Goal: Transaction & Acquisition: Purchase product/service

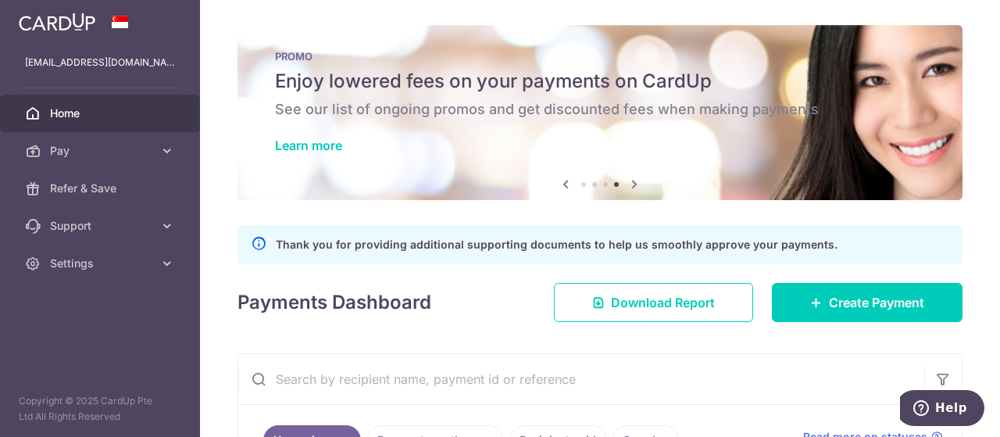
scroll to position [444, 0]
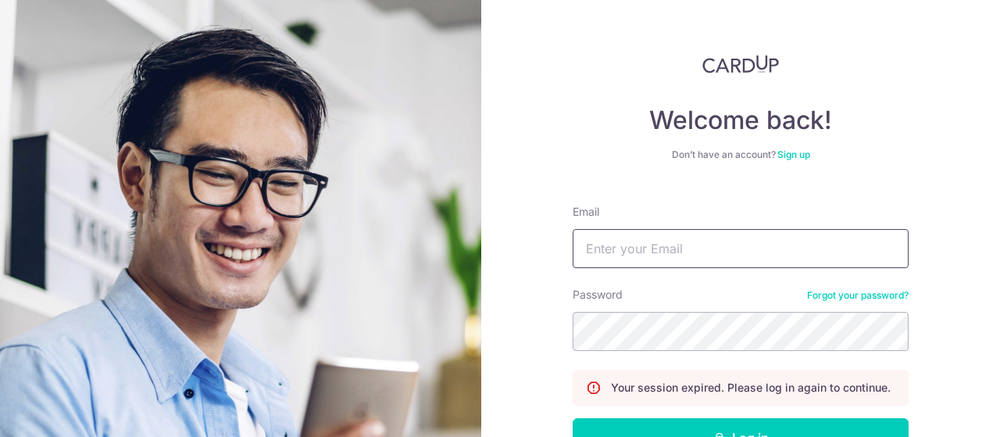
click at [644, 248] on input "Email" at bounding box center [741, 248] width 336 height 39
type input "[EMAIL_ADDRESS][DOMAIN_NAME]"
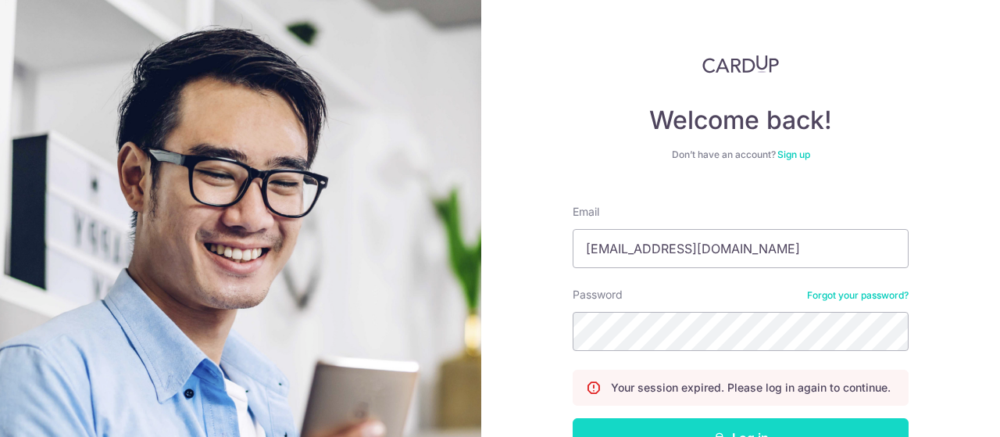
click at [727, 423] on button "Log in" at bounding box center [741, 437] width 336 height 39
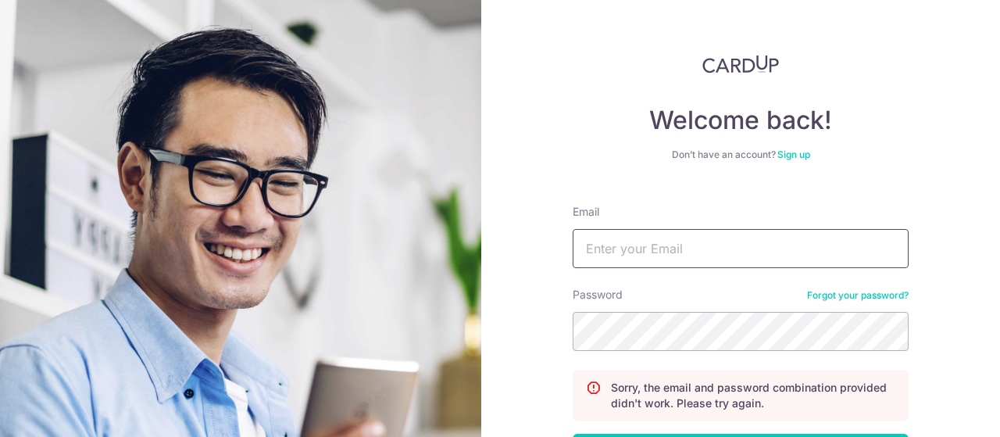
click at [735, 252] on input "Email" at bounding box center [741, 248] width 336 height 39
type input "[EMAIL_ADDRESS][DOMAIN_NAME]"
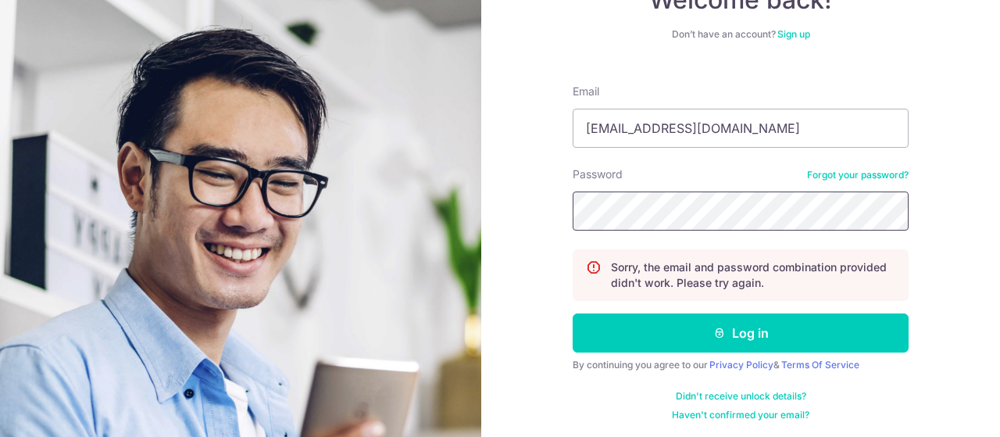
scroll to position [122, 0]
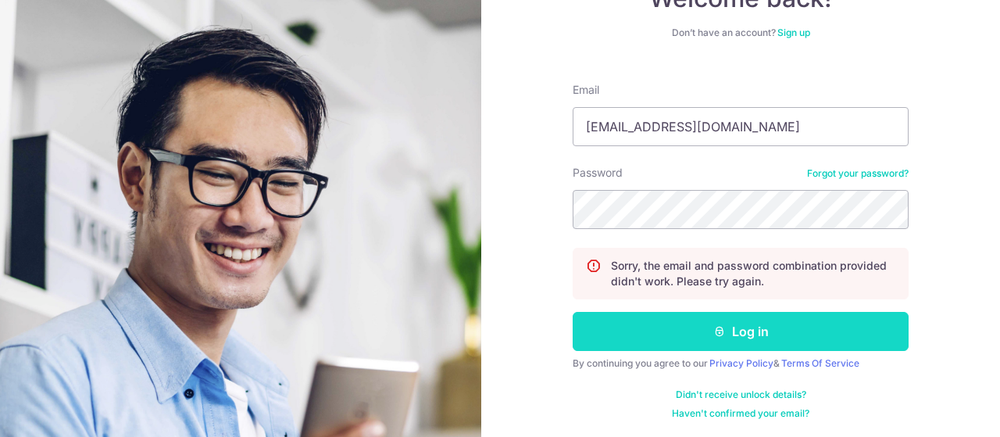
click at [809, 341] on button "Log in" at bounding box center [741, 331] width 336 height 39
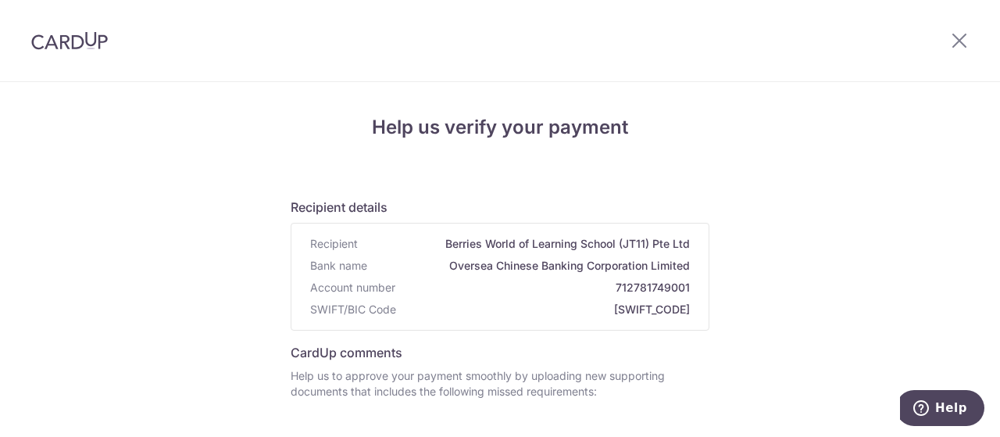
scroll to position [309, 0]
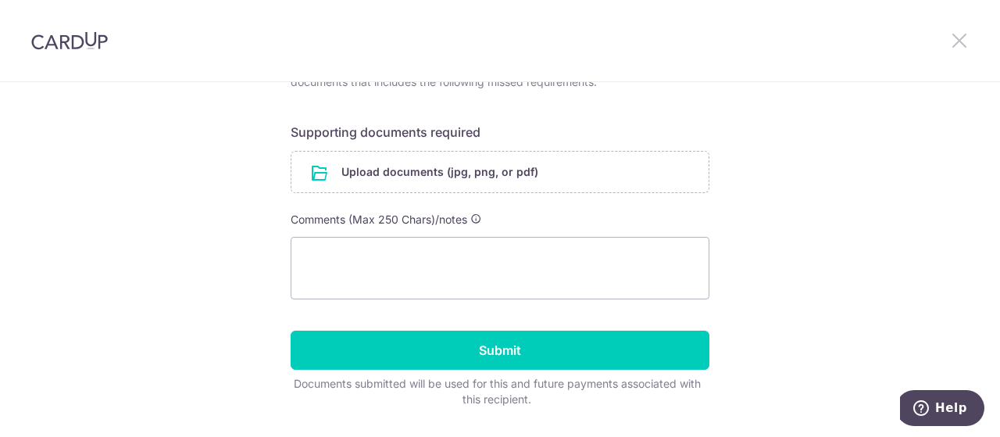
click at [962, 37] on icon at bounding box center [959, 40] width 19 height 20
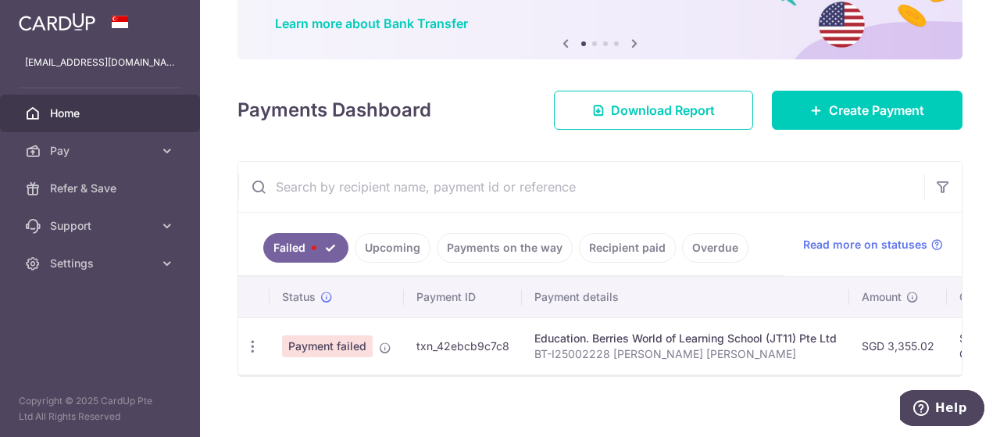
scroll to position [139, 0]
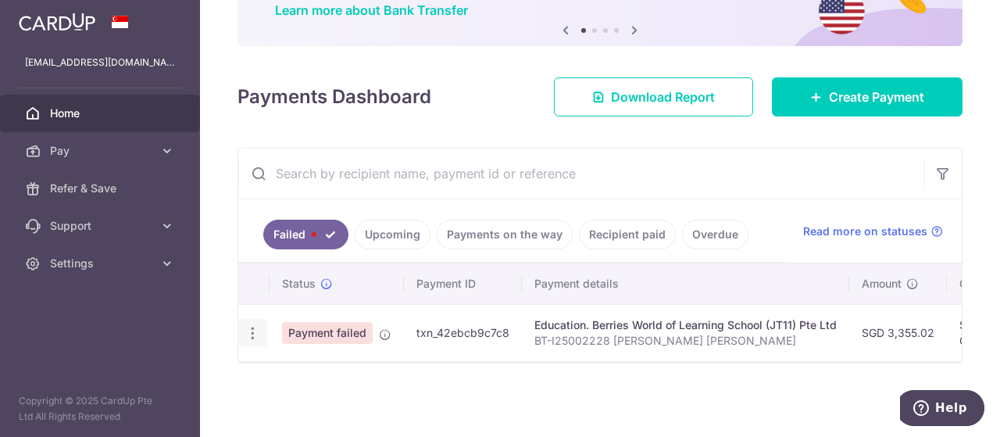
click at [245, 325] on icon "button" at bounding box center [253, 333] width 16 height 16
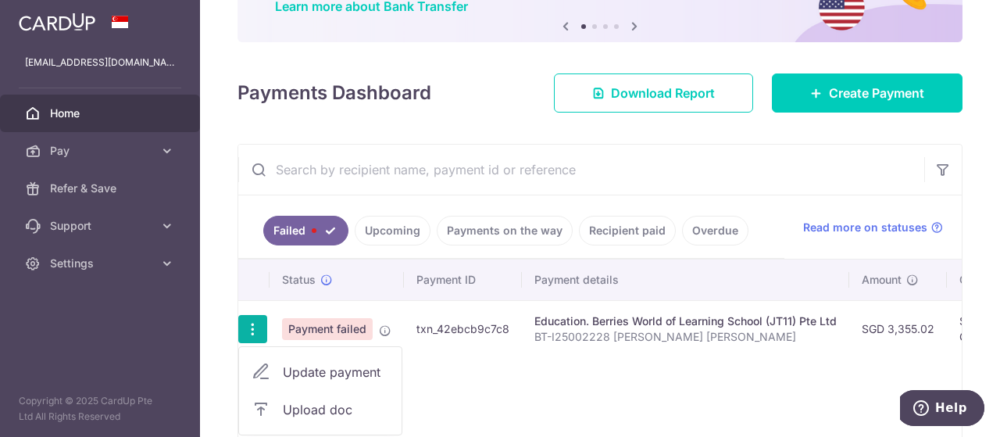
click at [320, 382] on link "Update payment" at bounding box center [320, 371] width 162 height 37
radio input "true"
type input "3,355.02"
type input "BT-I25002228 Natasha Grace Lim"
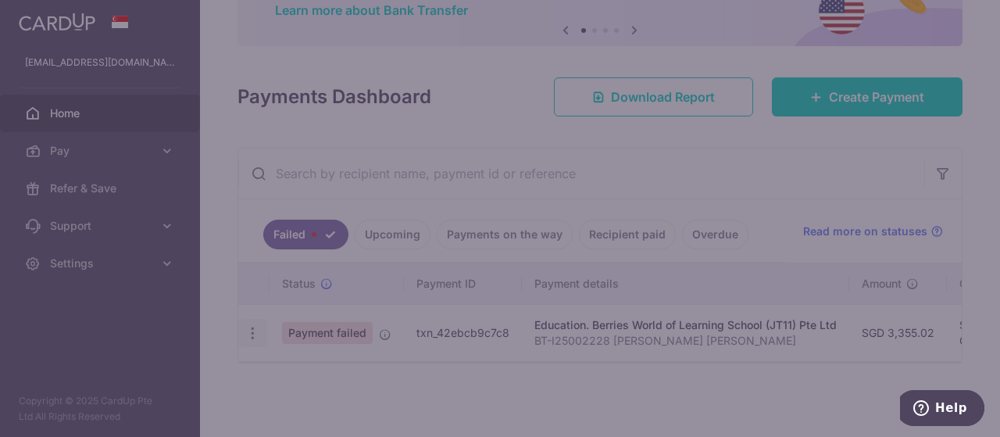
type input "OCBC90NV"
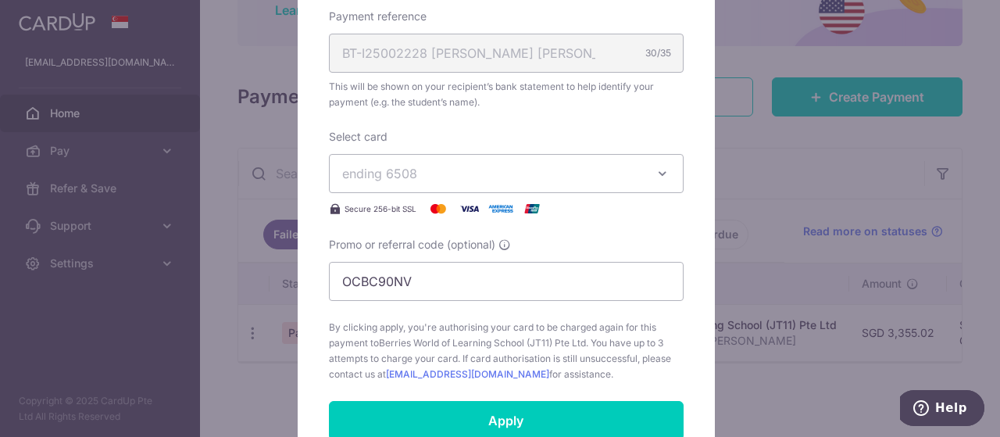
scroll to position [824, 0]
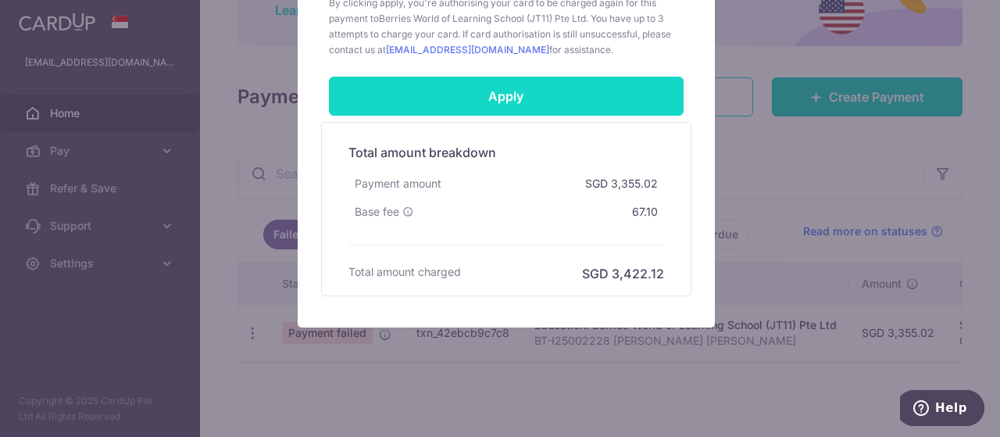
click at [574, 104] on input "Apply" at bounding box center [506, 96] width 355 height 39
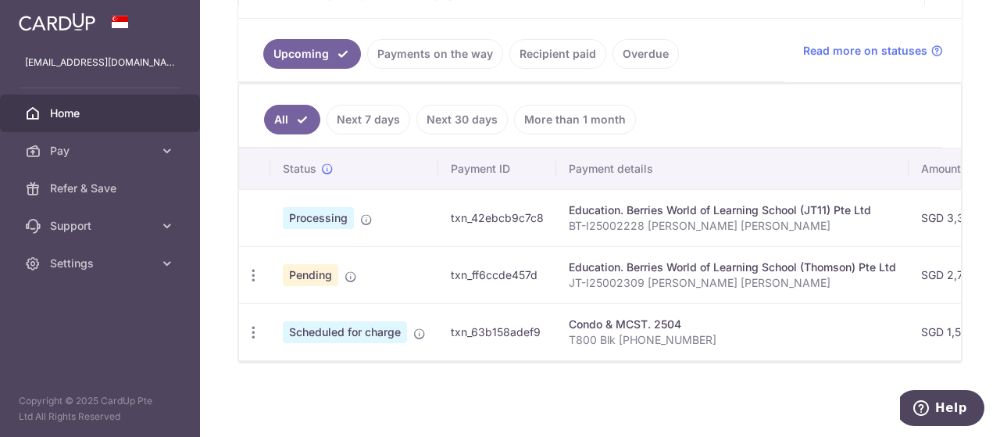
click at [377, 116] on link "Next 7 days" at bounding box center [369, 120] width 84 height 30
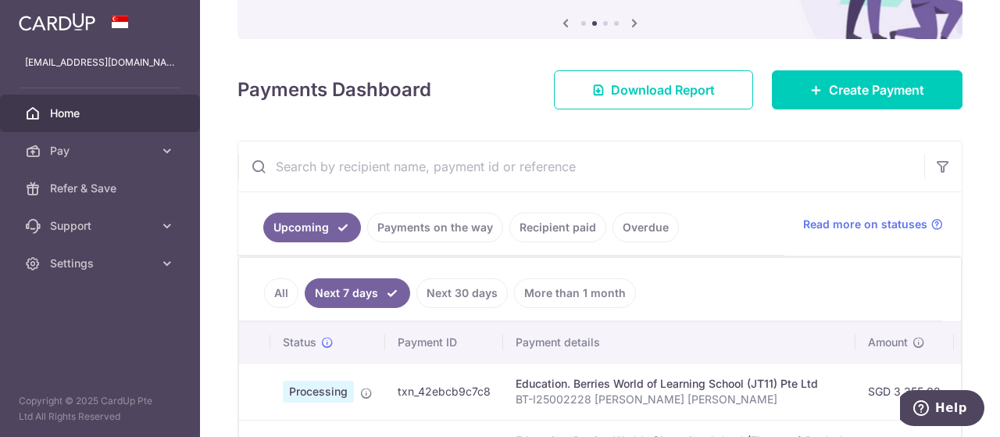
scroll to position [280, 0]
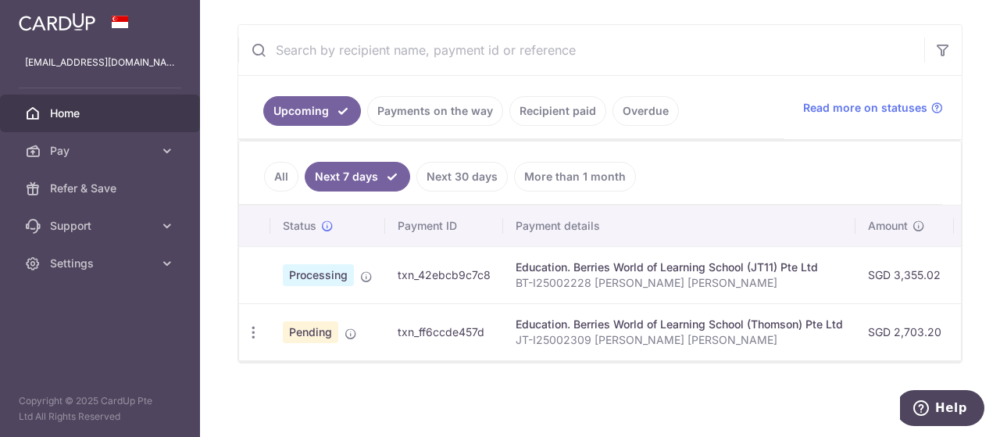
click at [422, 98] on link "Payments on the way" at bounding box center [435, 111] width 136 height 30
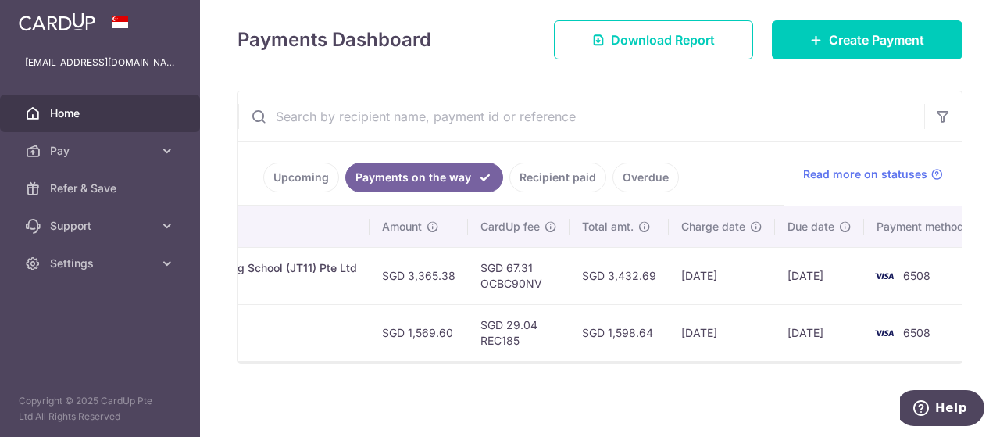
scroll to position [0, 497]
drag, startPoint x: 645, startPoint y: 358, endPoint x: 27, endPoint y: 11, distance: 708.6
click at [308, 163] on link "Upcoming" at bounding box center [301, 177] width 76 height 30
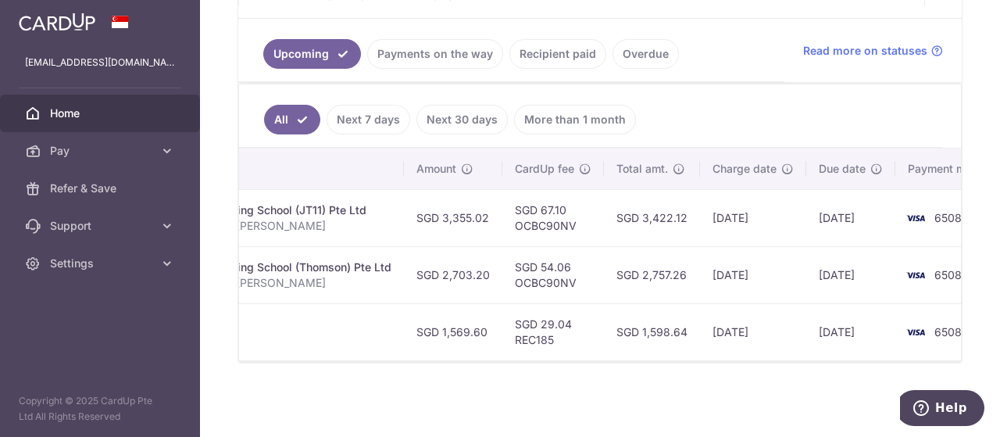
scroll to position [0, 517]
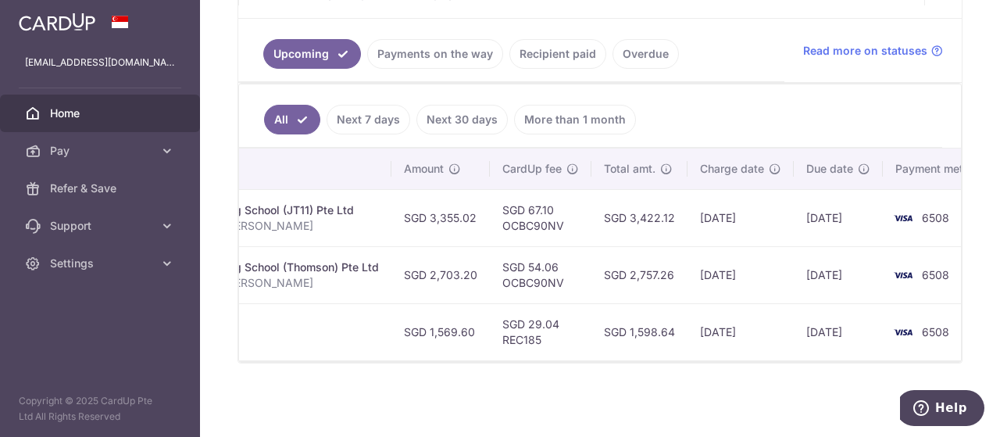
drag, startPoint x: 747, startPoint y: 373, endPoint x: 777, endPoint y: 377, distance: 30.1
click at [767, 377] on div "× Pause Schedule Pause all future payments in this series Pause just this one p…" at bounding box center [600, 218] width 800 height 437
click at [777, 377] on div "× Pause Schedule Pause all future payments in this series Pause just this one p…" at bounding box center [600, 218] width 800 height 437
click at [540, 59] on link "Recipient paid" at bounding box center [557, 54] width 97 height 30
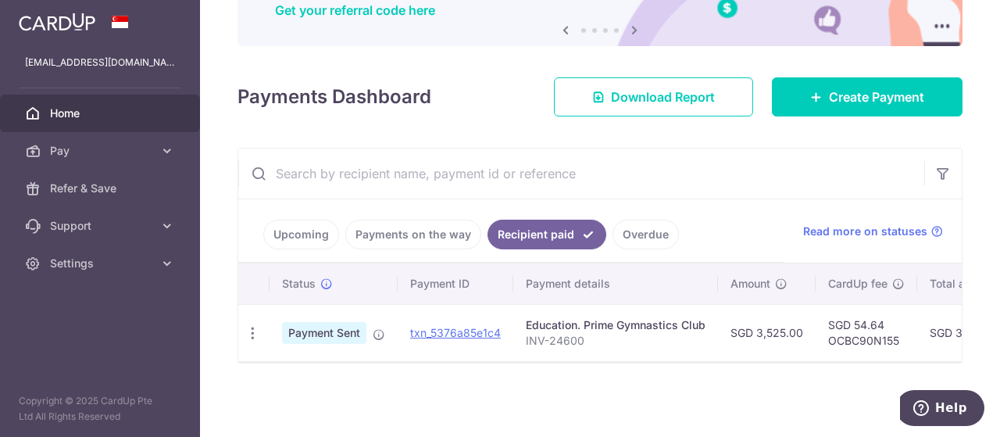
scroll to position [158, 0]
click at [425, 220] on link "Payments on the way" at bounding box center [413, 235] width 136 height 30
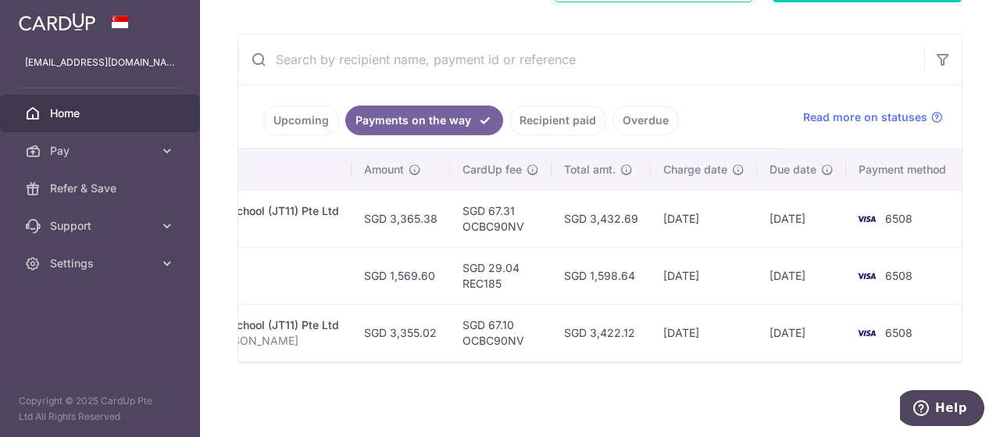
scroll to position [0, 0]
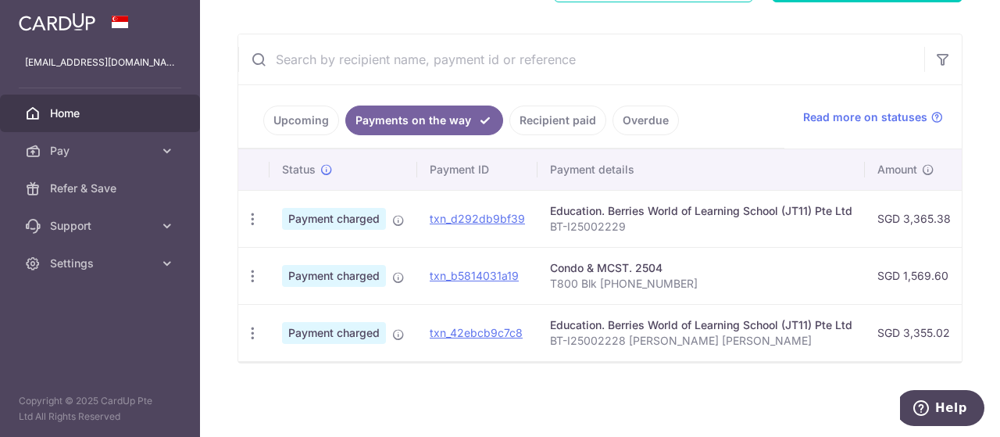
click at [291, 121] on link "Upcoming" at bounding box center [301, 120] width 76 height 30
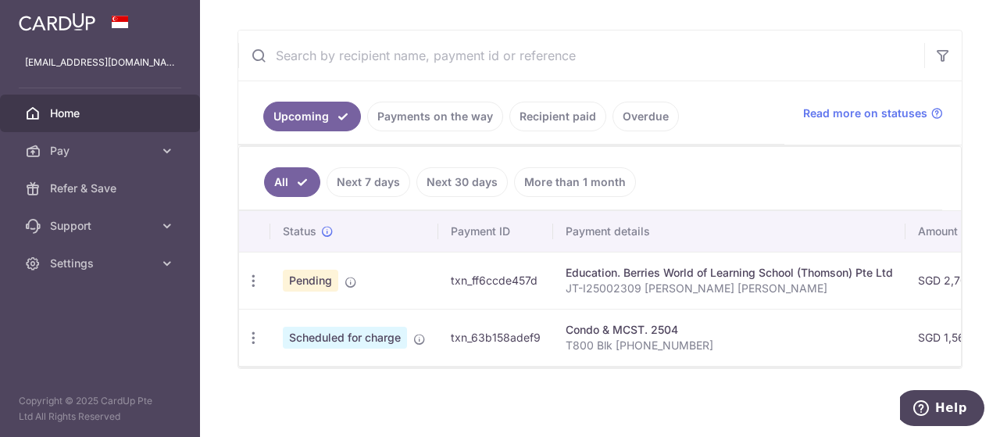
scroll to position [0, 555]
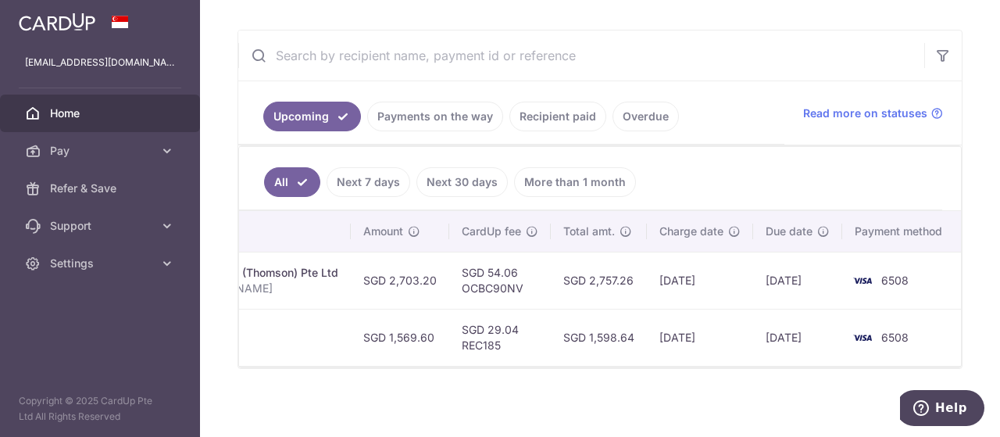
click at [370, 169] on link "Next 7 days" at bounding box center [369, 182] width 84 height 30
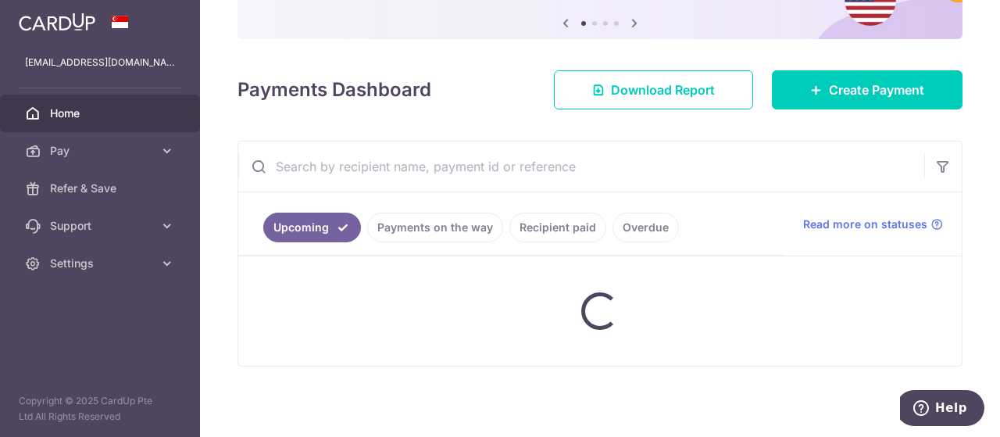
scroll to position [223, 0]
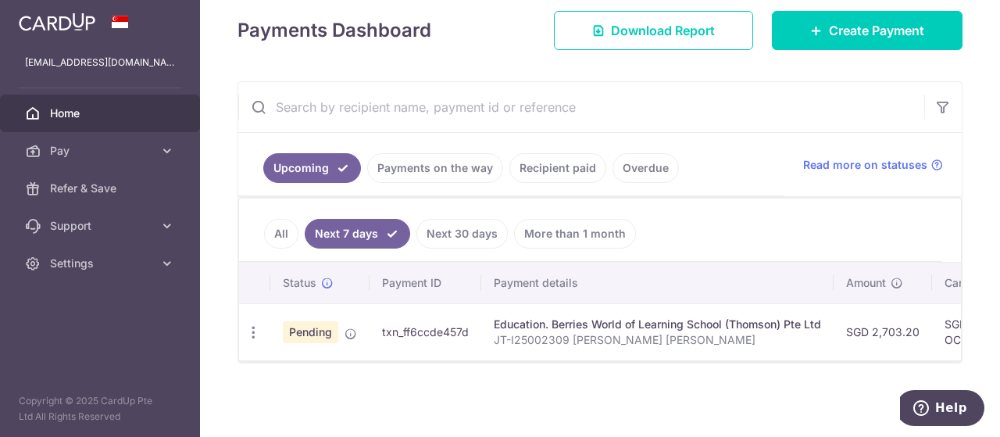
click at [384, 171] on link "Payments on the way" at bounding box center [435, 168] width 136 height 30
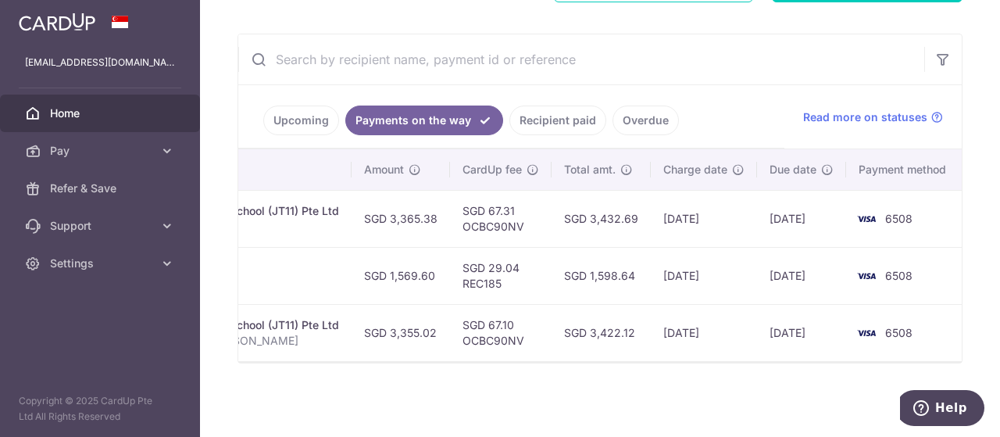
scroll to position [0, 0]
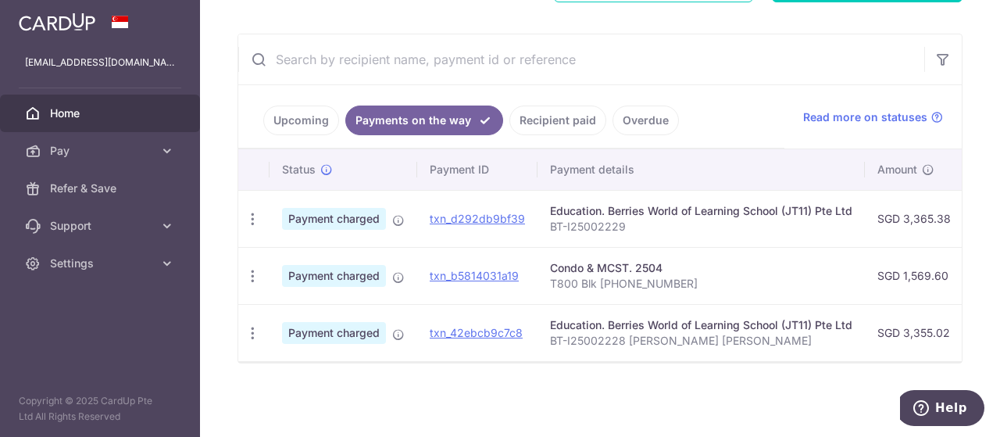
click at [297, 106] on link "Upcoming" at bounding box center [301, 120] width 76 height 30
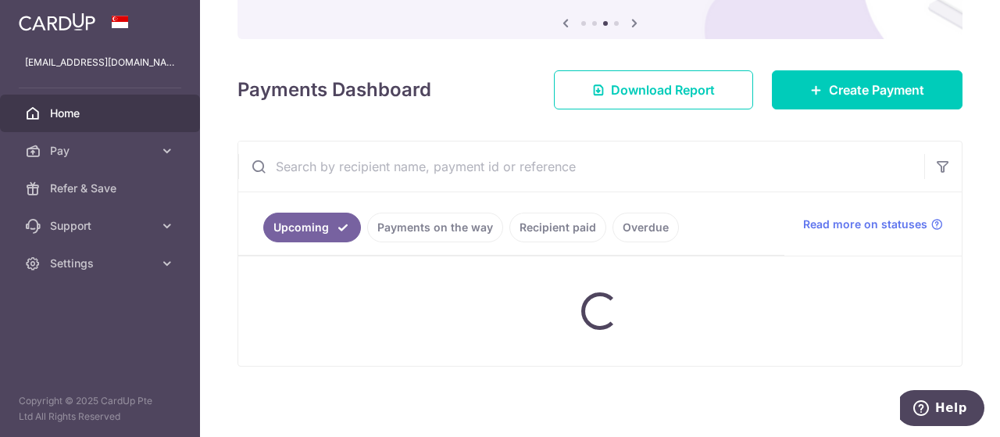
scroll to position [272, 0]
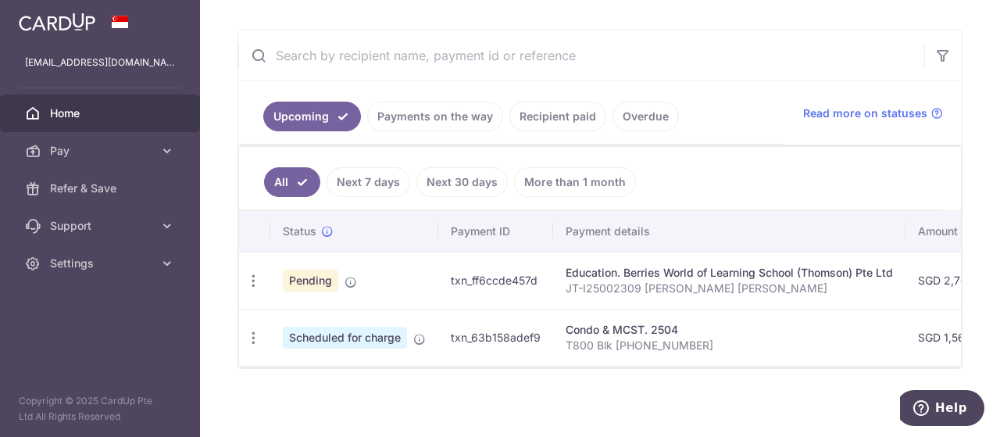
click at [887, 367] on div at bounding box center [600, 367] width 722 height 2
click at [833, 360] on td "Condo & MCST. 2504 T800 Blk 806 06-13" at bounding box center [729, 337] width 352 height 57
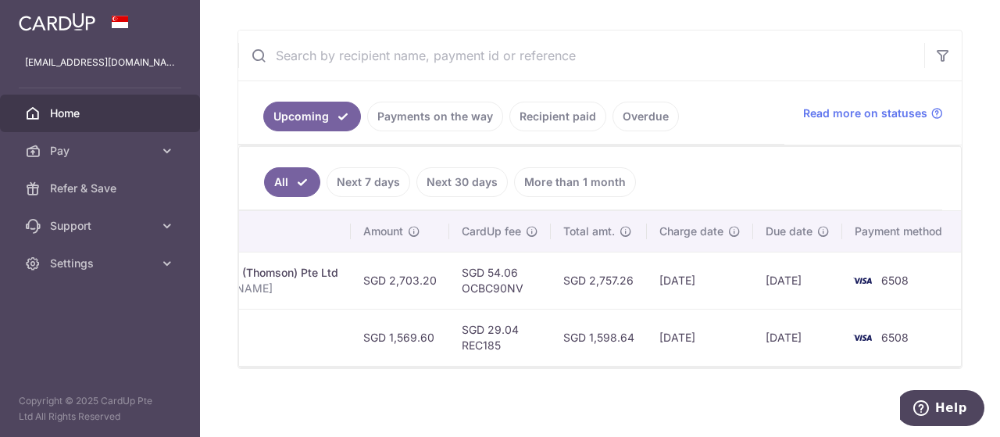
scroll to position [0, 0]
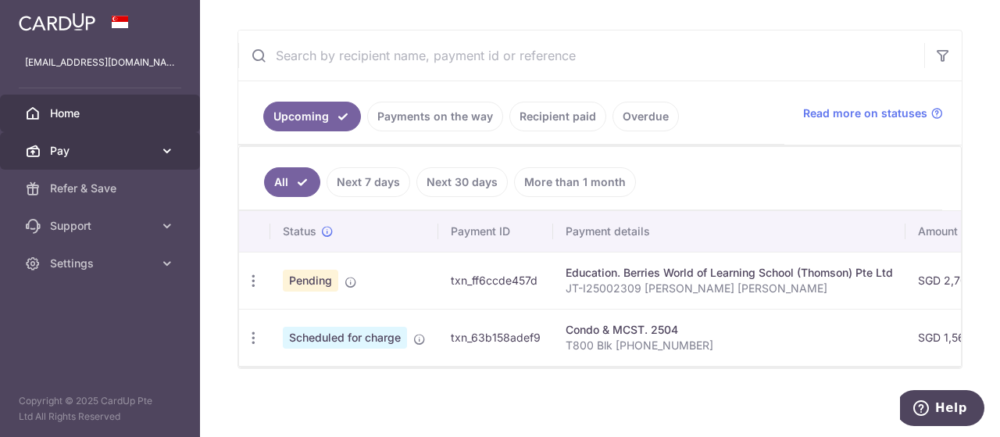
click at [142, 148] on span "Pay" at bounding box center [101, 151] width 103 height 16
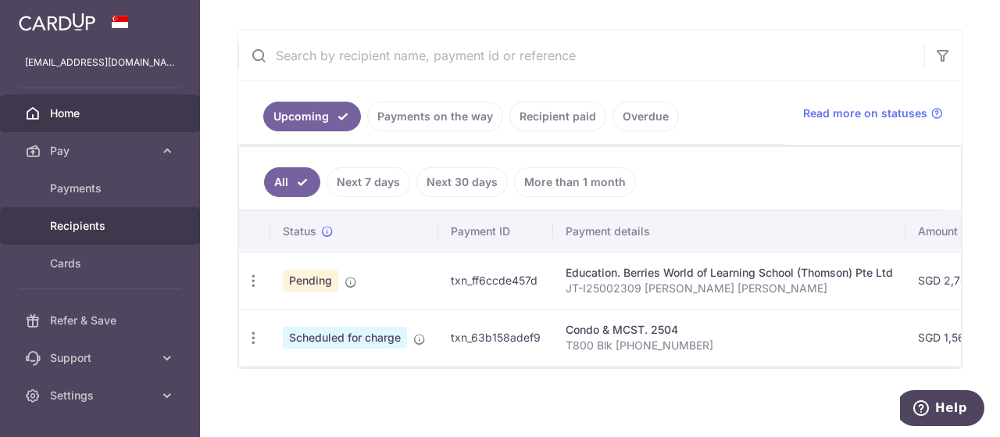
click at [83, 230] on span "Recipients" at bounding box center [101, 226] width 103 height 16
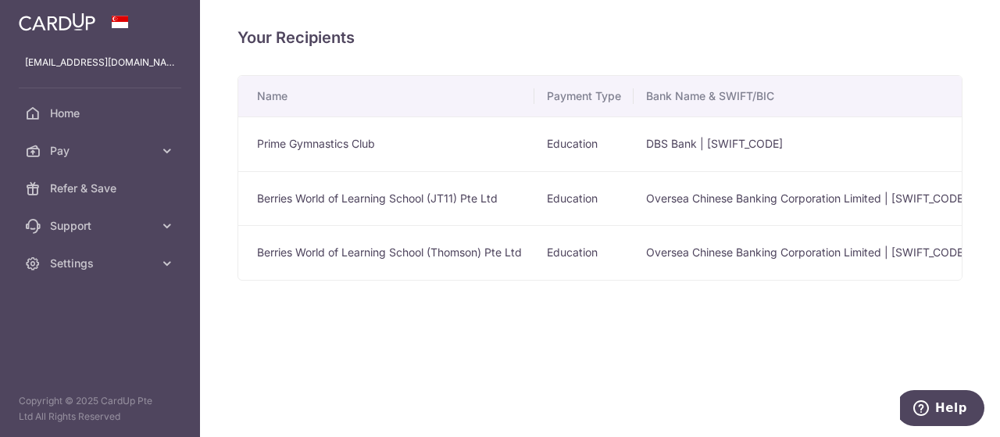
scroll to position [0, 598]
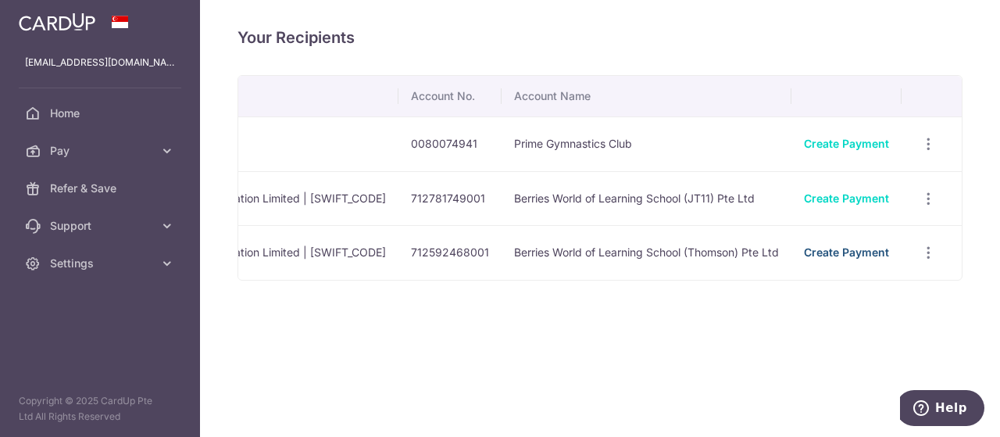
click at [835, 254] on link "Create Payment" at bounding box center [846, 251] width 85 height 13
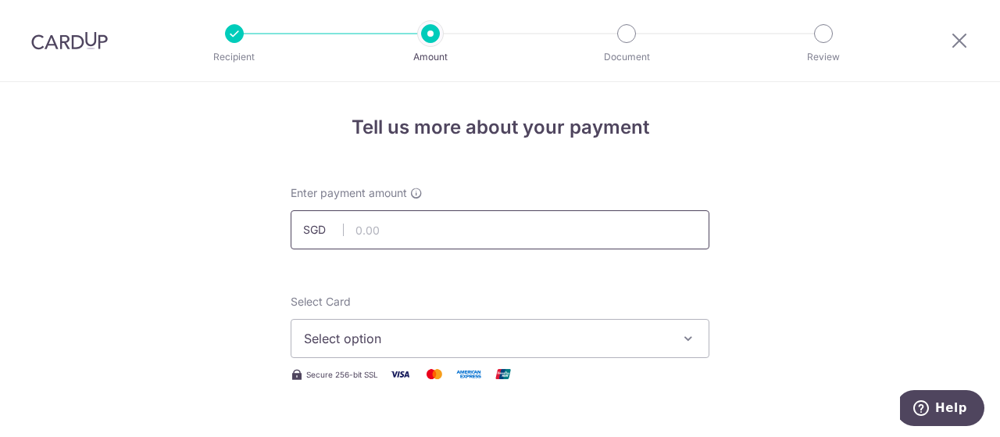
click at [429, 212] on input "text" at bounding box center [500, 229] width 419 height 39
type input "0"
type input "2,650.88"
click at [433, 346] on span "Select option" at bounding box center [486, 338] width 364 height 19
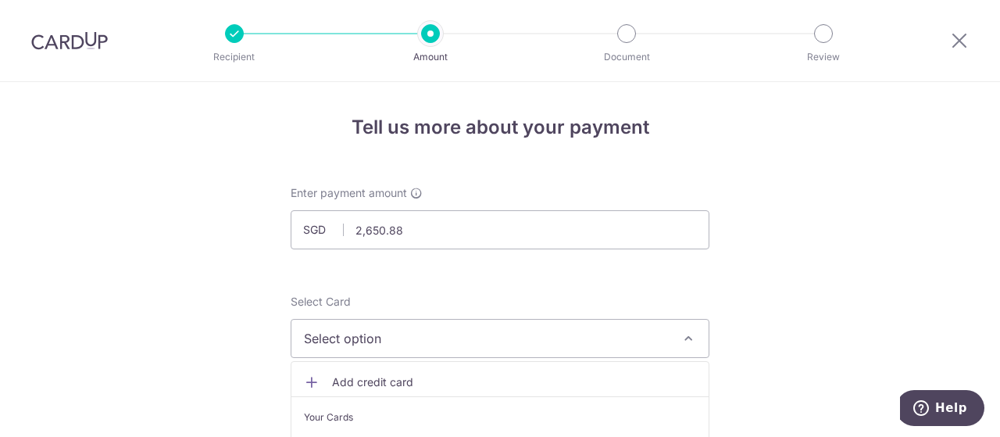
click at [687, 330] on icon "button" at bounding box center [688, 338] width 16 height 16
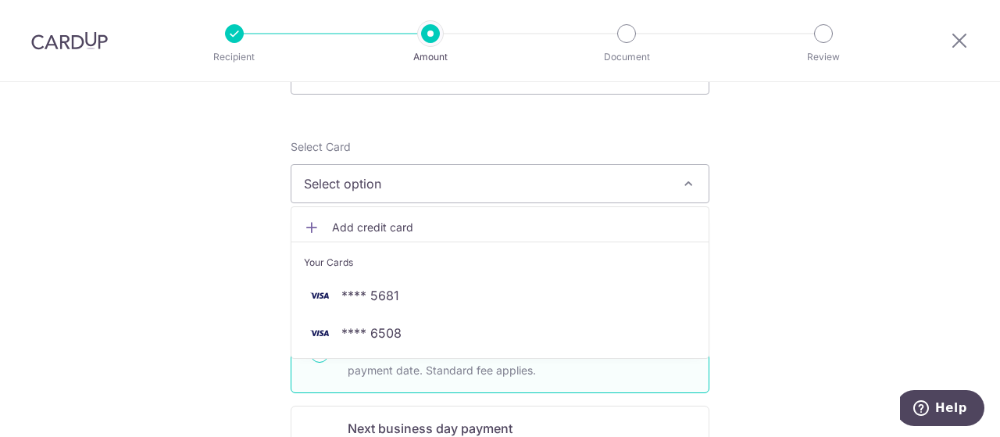
scroll to position [156, 0]
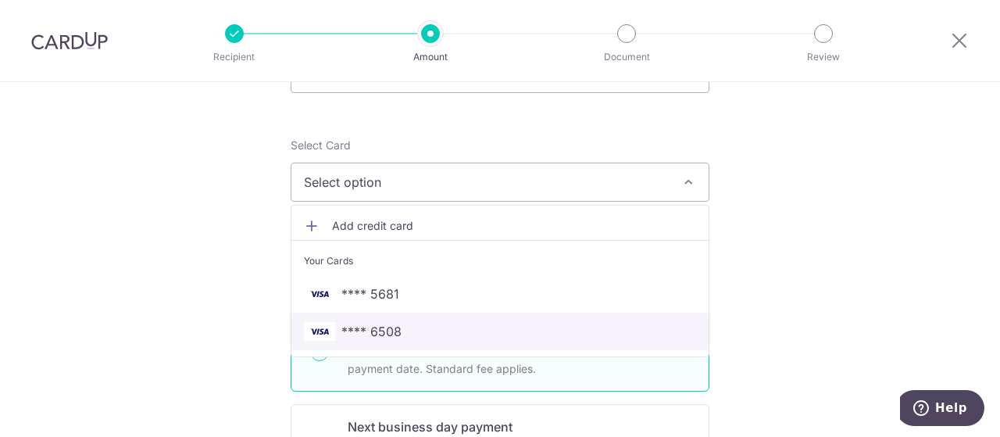
click at [548, 323] on span "**** 6508" at bounding box center [500, 331] width 392 height 19
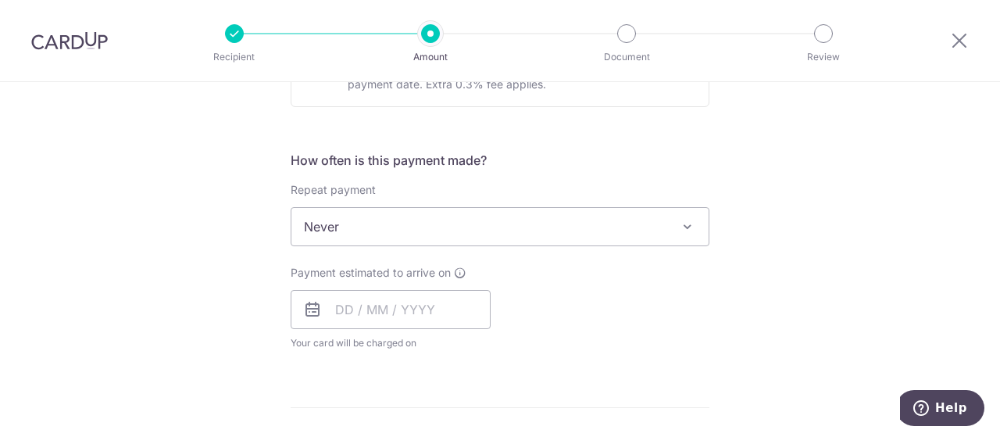
scroll to position [547, 0]
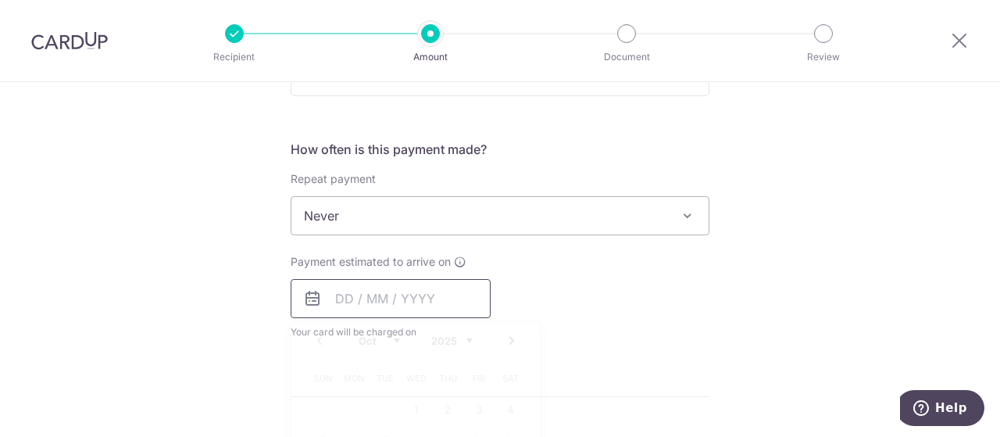
click at [430, 299] on input "text" at bounding box center [391, 298] width 200 height 39
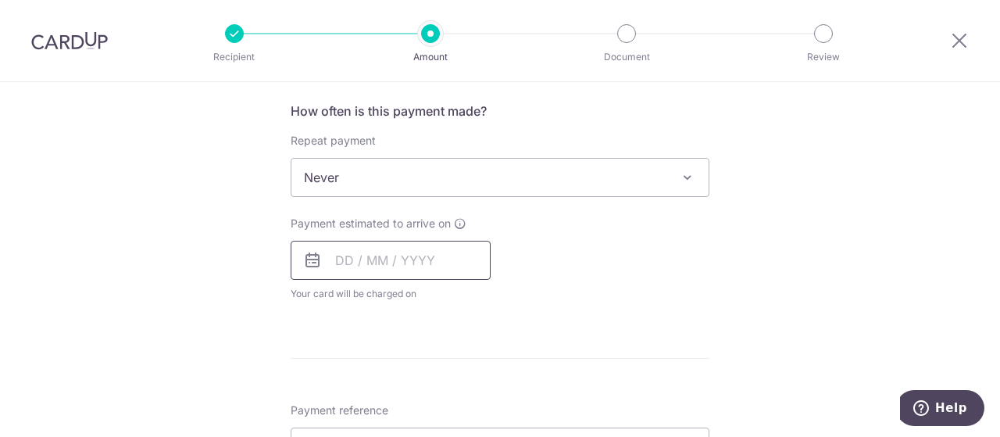
scroll to position [631, 0]
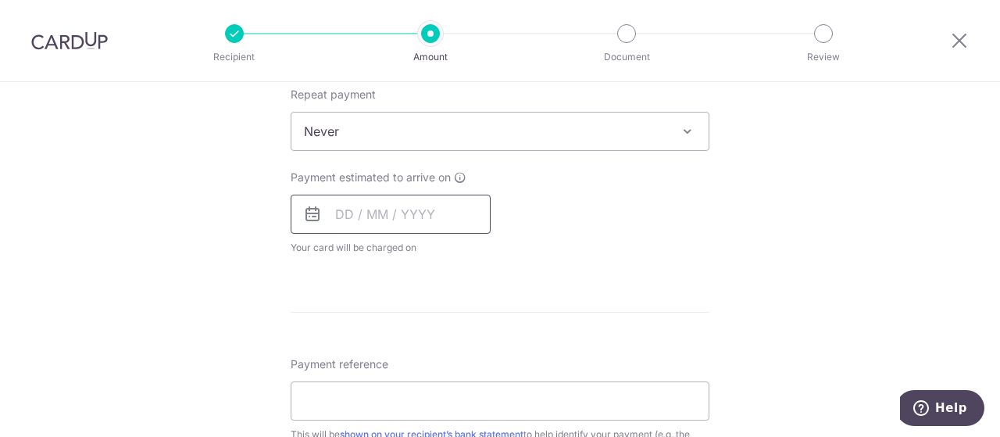
click at [431, 202] on input "text" at bounding box center [391, 214] width 200 height 39
click at [412, 218] on input "text" at bounding box center [391, 214] width 200 height 39
click at [303, 205] on icon at bounding box center [312, 214] width 19 height 19
click at [305, 210] on icon at bounding box center [312, 214] width 19 height 19
click at [355, 221] on input "text" at bounding box center [391, 214] width 200 height 39
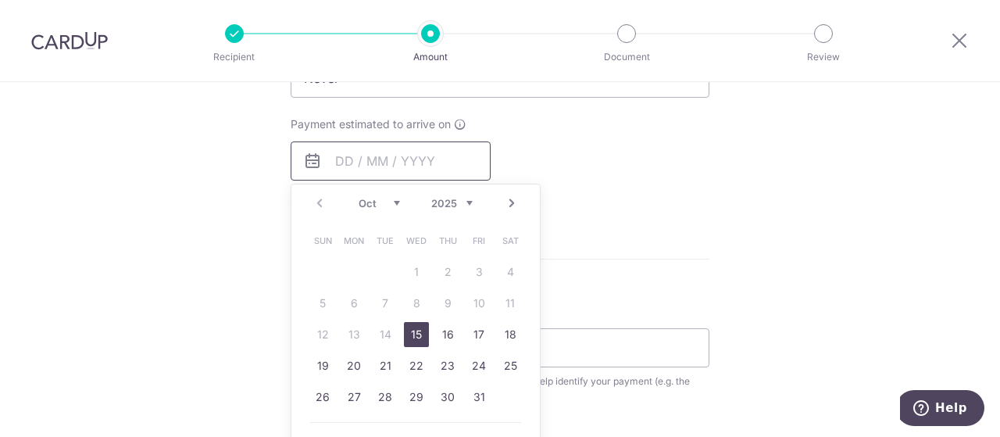
scroll to position [709, 0]
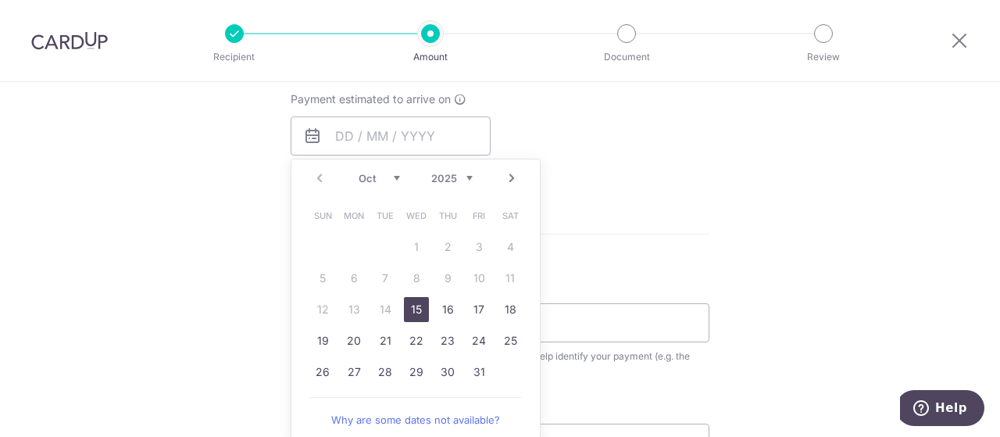
click at [420, 310] on link "15" at bounding box center [416, 309] width 25 height 25
type input "[DATE]"
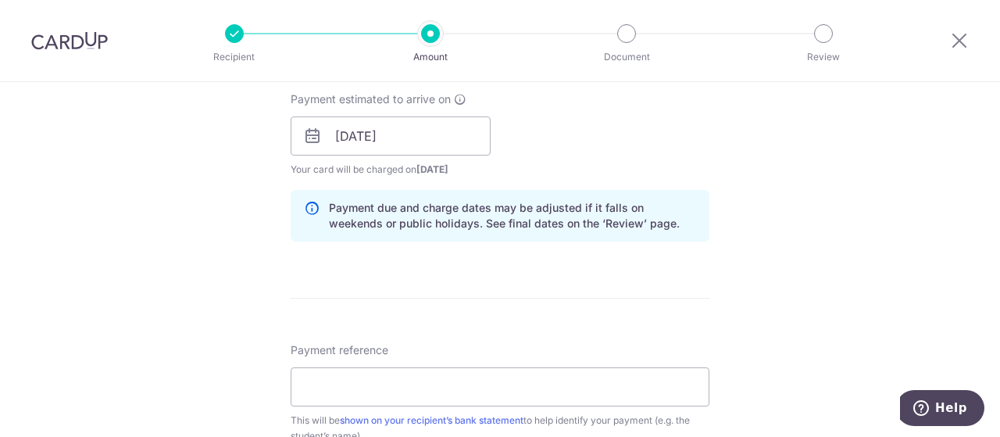
scroll to position [787, 0]
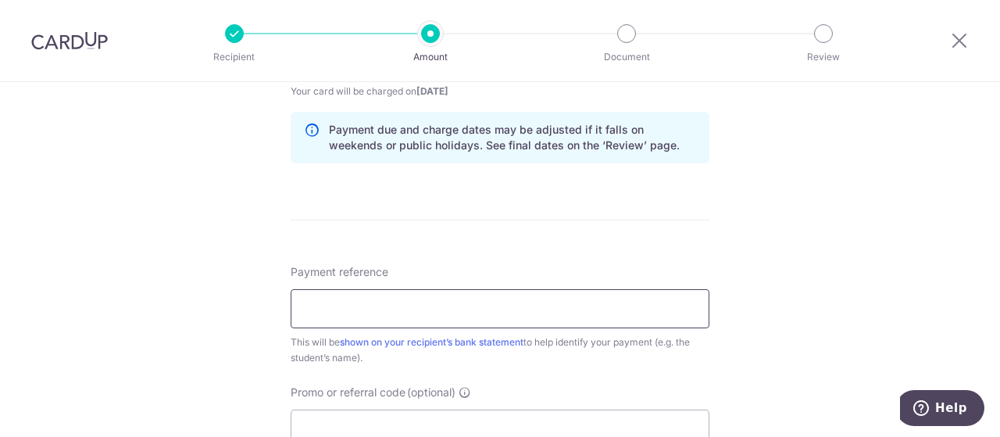
click at [395, 302] on input "Payment reference" at bounding box center [500, 308] width 419 height 39
paste input "JT-I25002410"
click at [446, 309] on input "JT-I25002410 Nathanael Lim" at bounding box center [500, 308] width 419 height 39
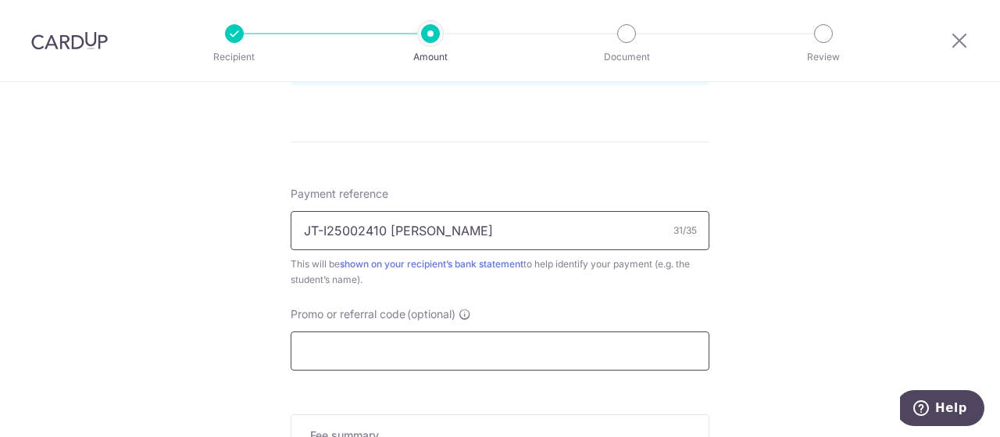
type input "JT-I25002410 [PERSON_NAME]"
click at [480, 340] on input "Promo or referral code (optional)" at bounding box center [500, 350] width 419 height 39
paste input "OCBC90NV"
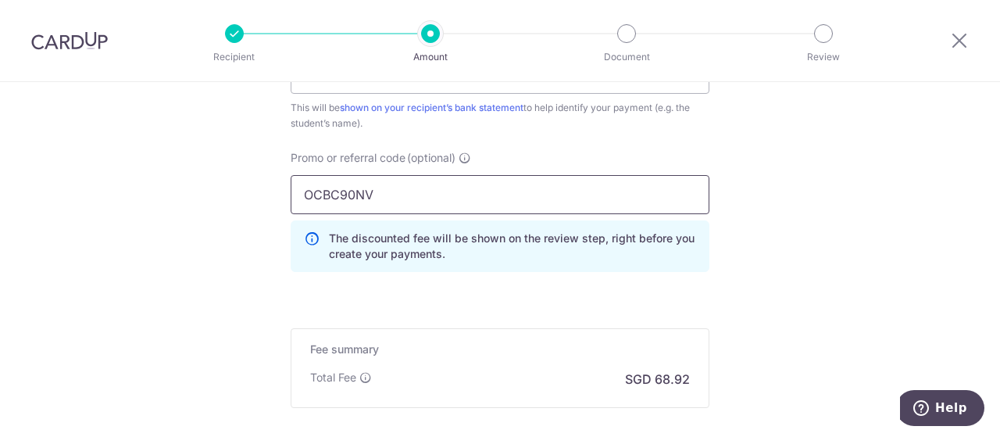
scroll to position [1100, 0]
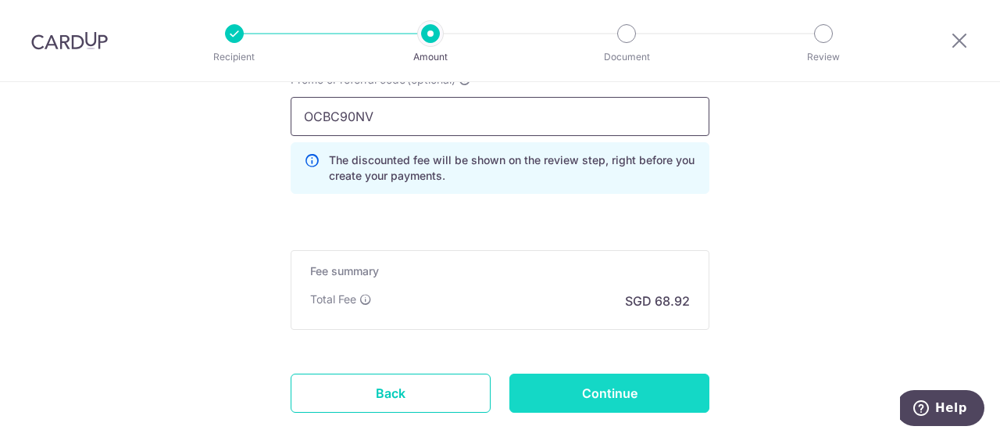
type input "OCBC90NV"
click at [581, 377] on input "Continue" at bounding box center [609, 392] width 200 height 39
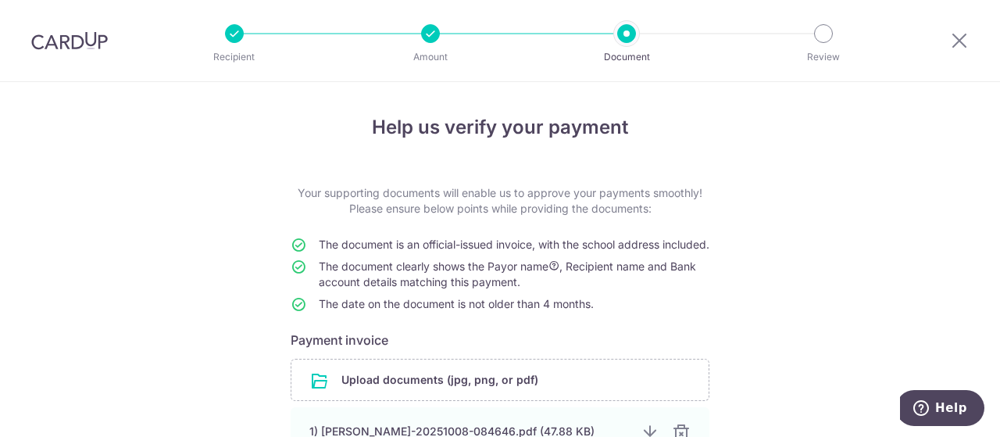
scroll to position [156, 0]
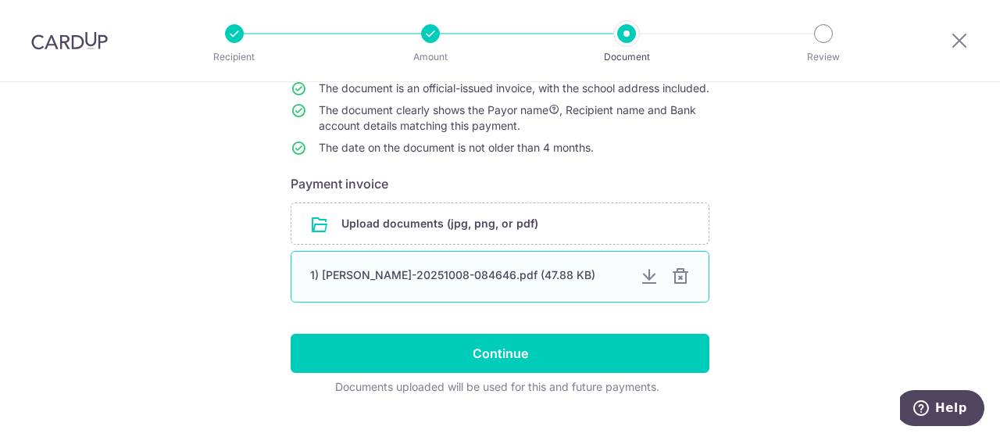
click at [680, 286] on div at bounding box center [680, 276] width 19 height 19
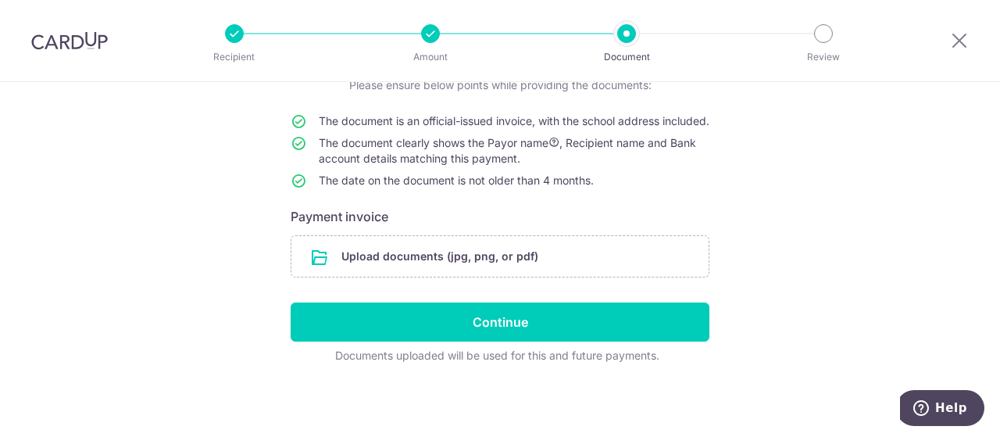
scroll to position [137, 0]
click at [606, 260] on input "file" at bounding box center [499, 256] width 417 height 41
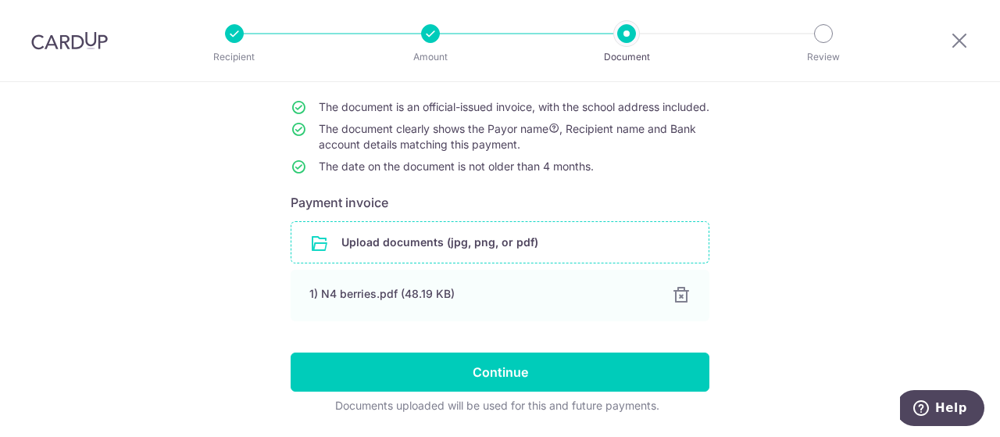
click at [515, 255] on input "file" at bounding box center [499, 242] width 417 height 41
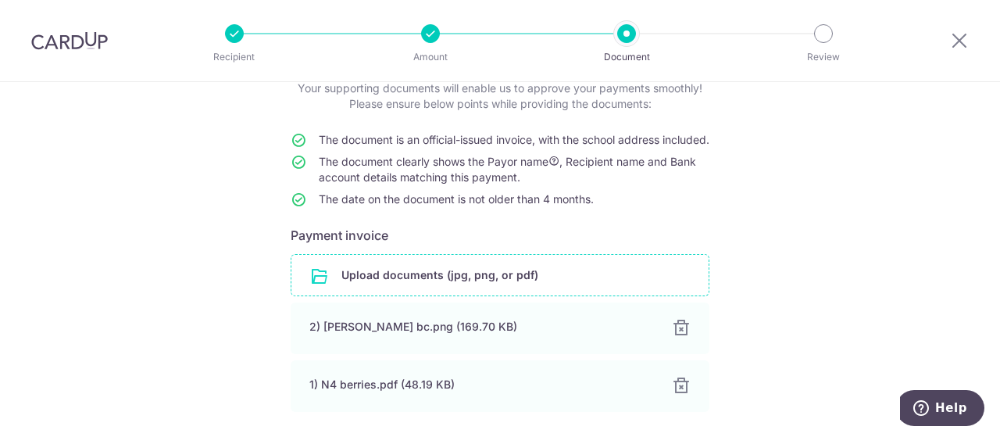
scroll to position [259, 0]
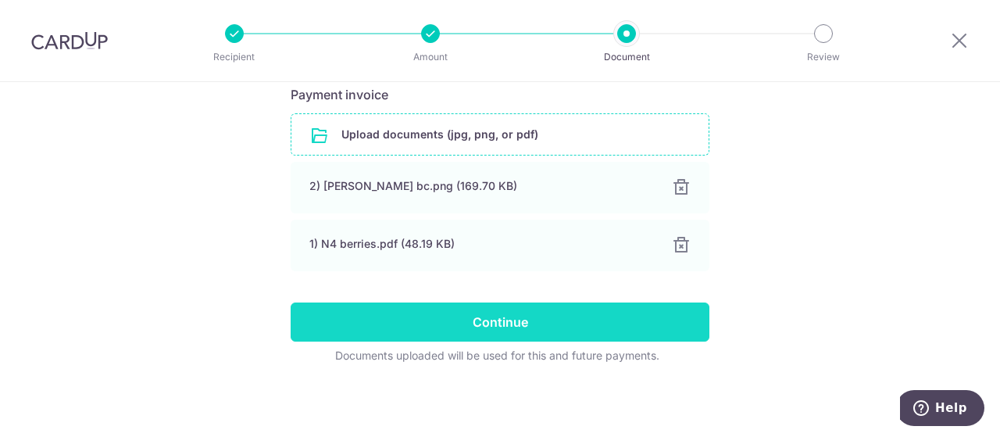
click at [477, 315] on input "Continue" at bounding box center [500, 321] width 419 height 39
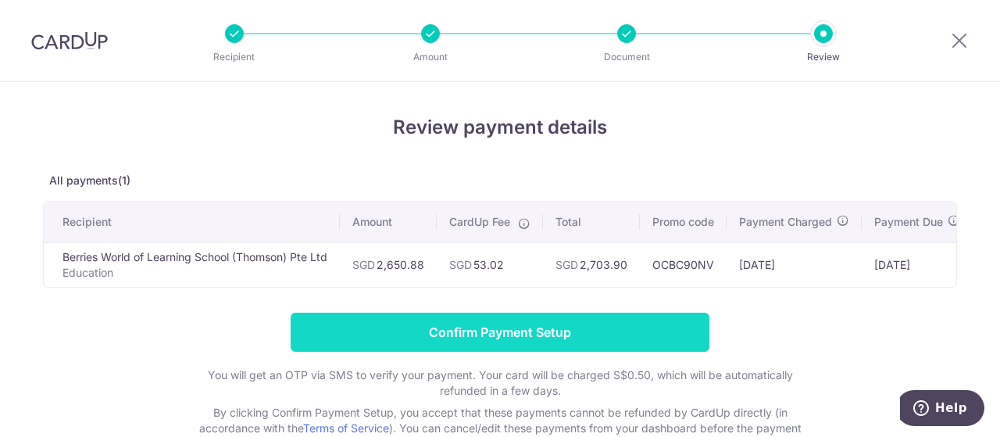
click at [584, 340] on input "Confirm Payment Setup" at bounding box center [500, 331] width 419 height 39
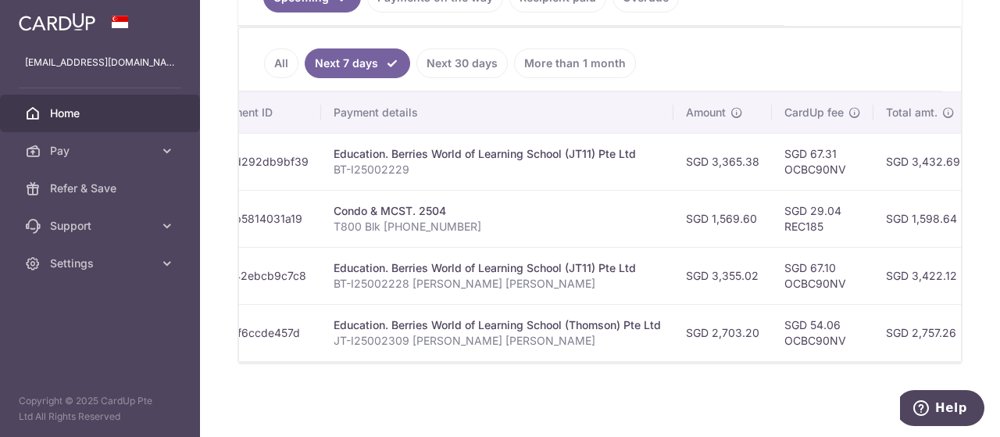
scroll to position [0, 239]
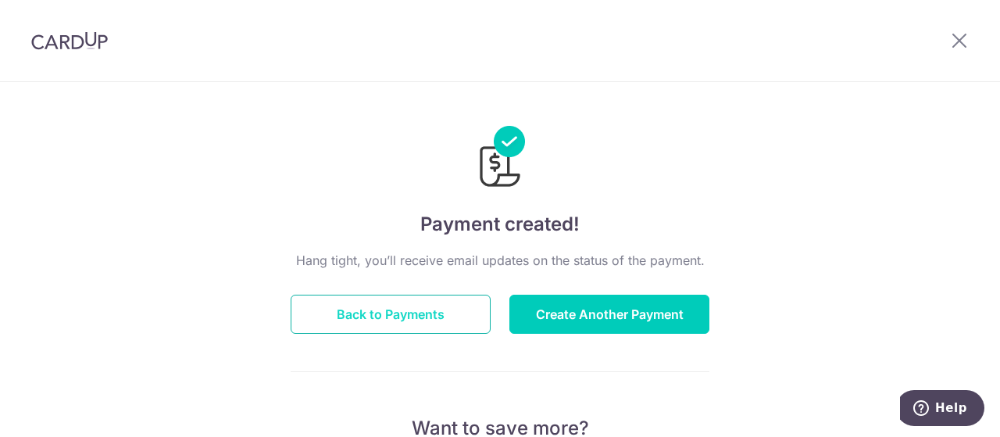
click at [392, 322] on button "Back to Payments" at bounding box center [391, 314] width 200 height 39
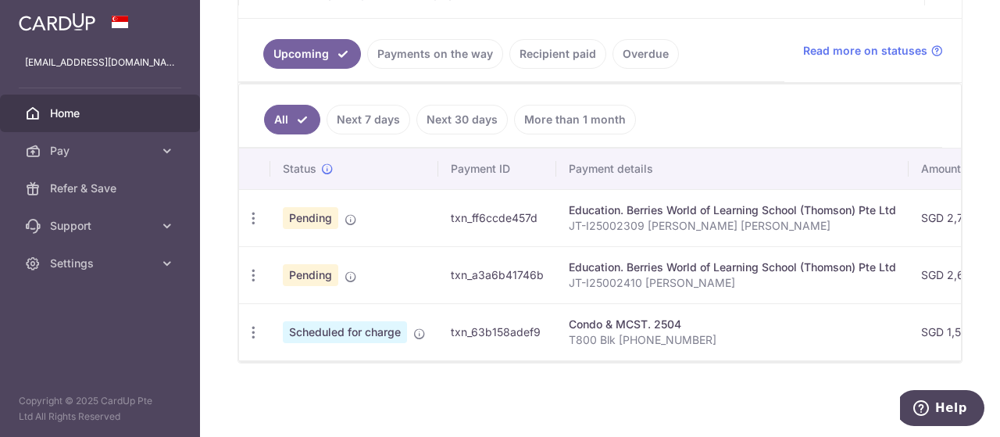
click at [366, 117] on link "Next 7 days" at bounding box center [369, 120] width 84 height 30
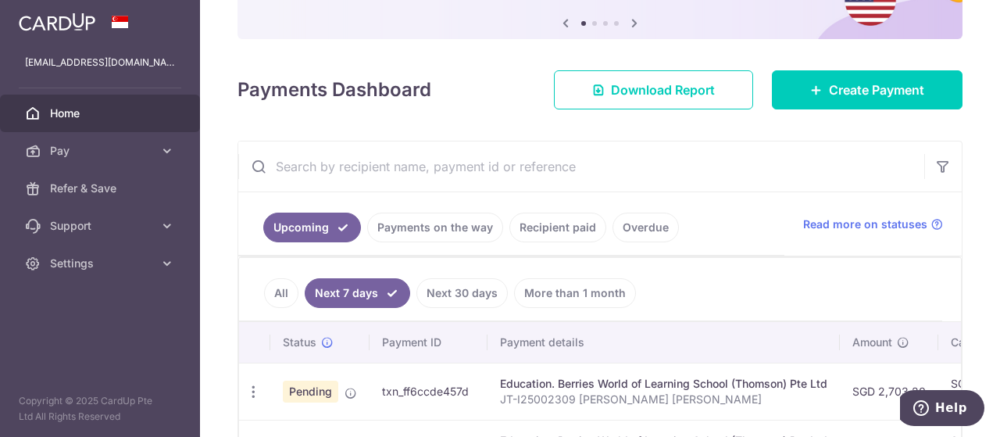
scroll to position [280, 0]
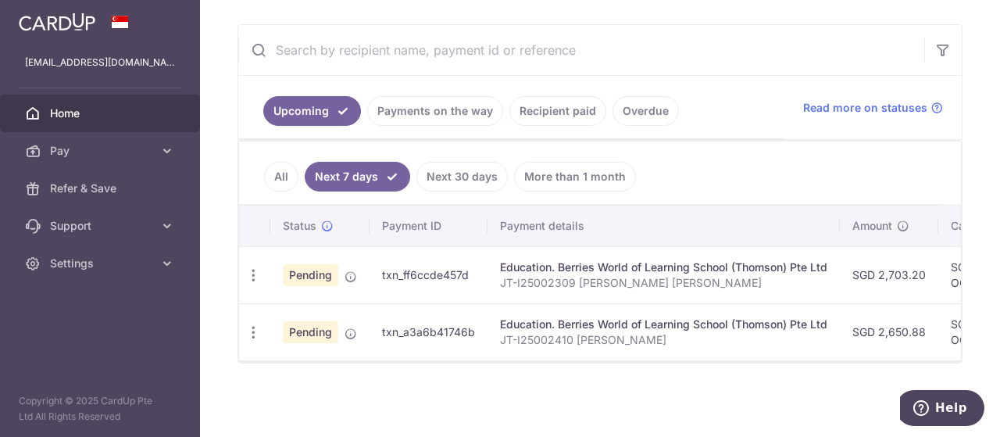
click at [442, 102] on link "Payments on the way" at bounding box center [435, 111] width 136 height 30
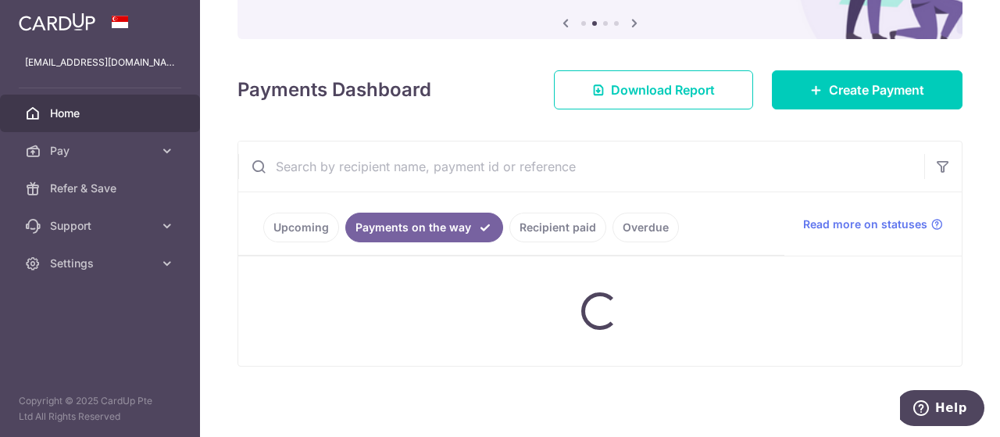
scroll to position [272, 0]
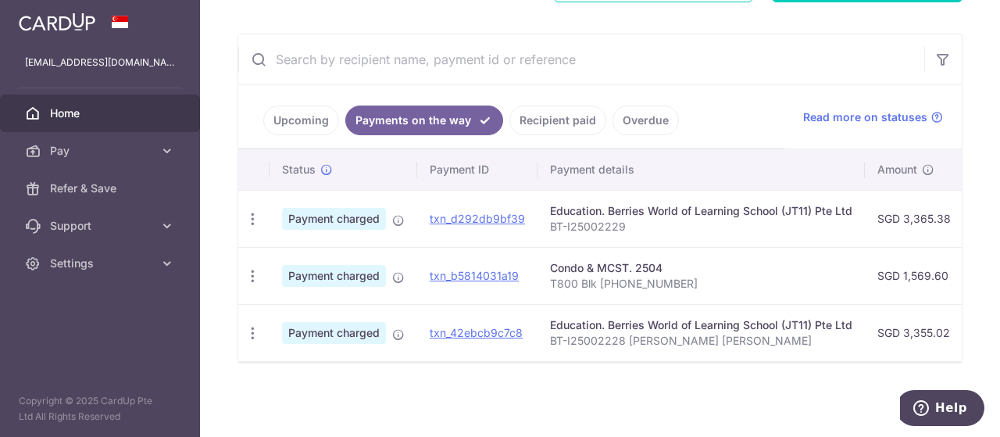
click at [575, 115] on link "Recipient paid" at bounding box center [557, 120] width 97 height 30
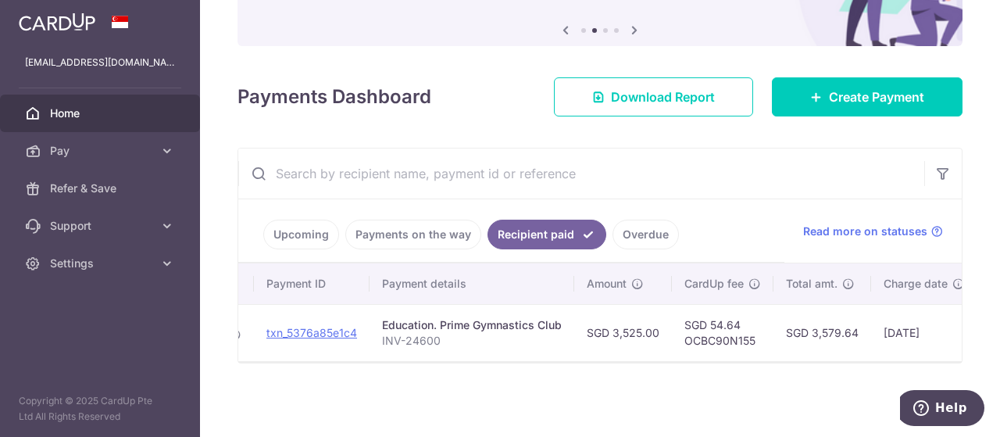
scroll to position [0, 0]
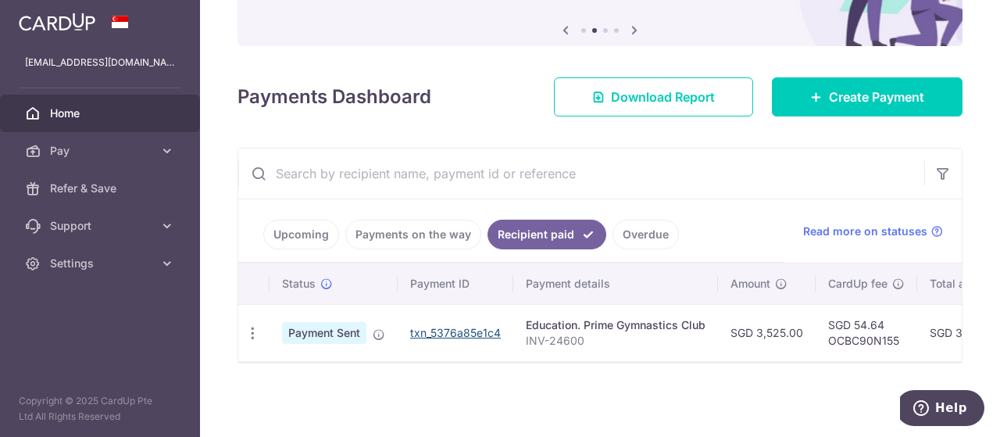
drag, startPoint x: 691, startPoint y: 362, endPoint x: 472, endPoint y: 323, distance: 222.2
click at [473, 323] on div "Status Payment ID Payment details Amount CardUp fee Total amt. Charge date Due …" at bounding box center [599, 312] width 723 height 99
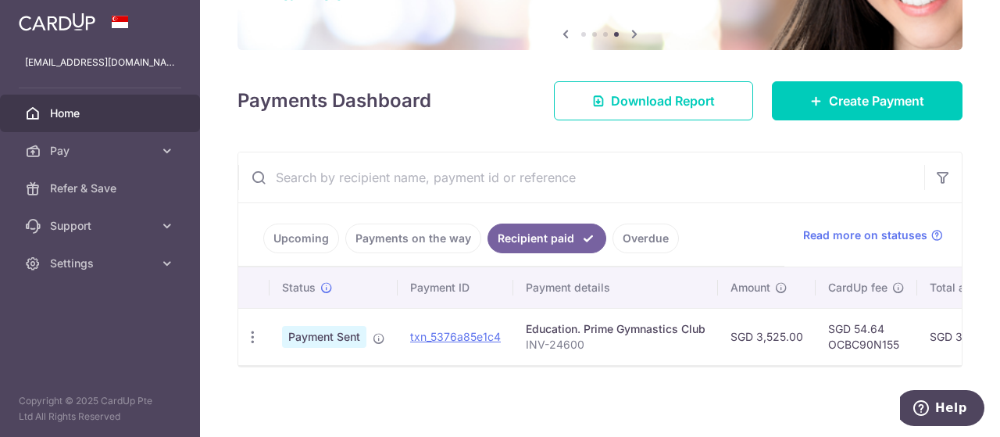
scroll to position [158, 0]
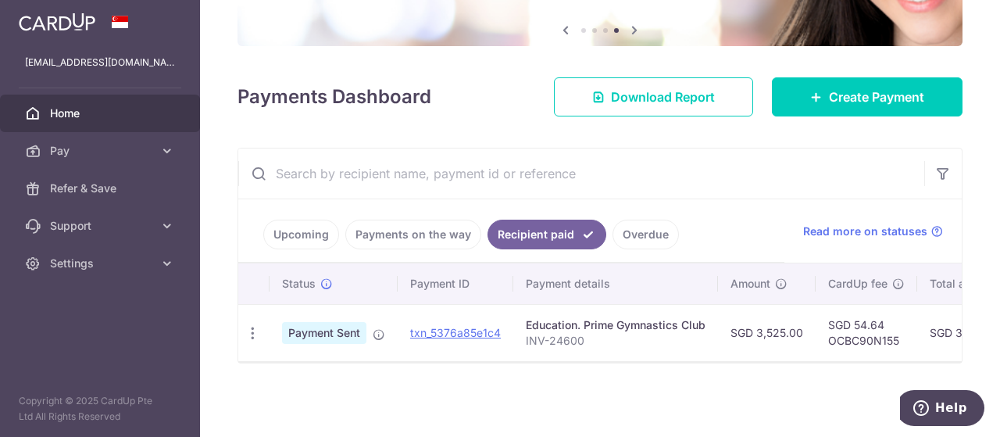
click at [450, 238] on link "Payments on the way" at bounding box center [413, 235] width 136 height 30
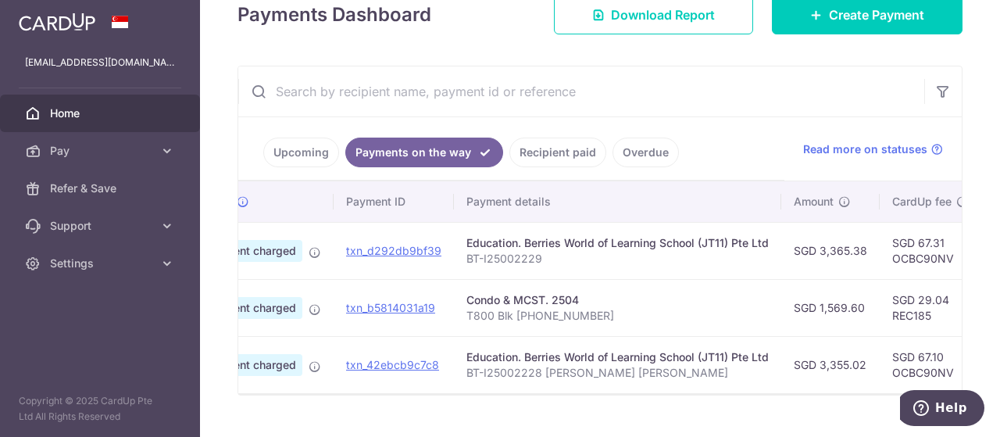
scroll to position [0, 86]
